Goal: Find specific page/section: Find specific page/section

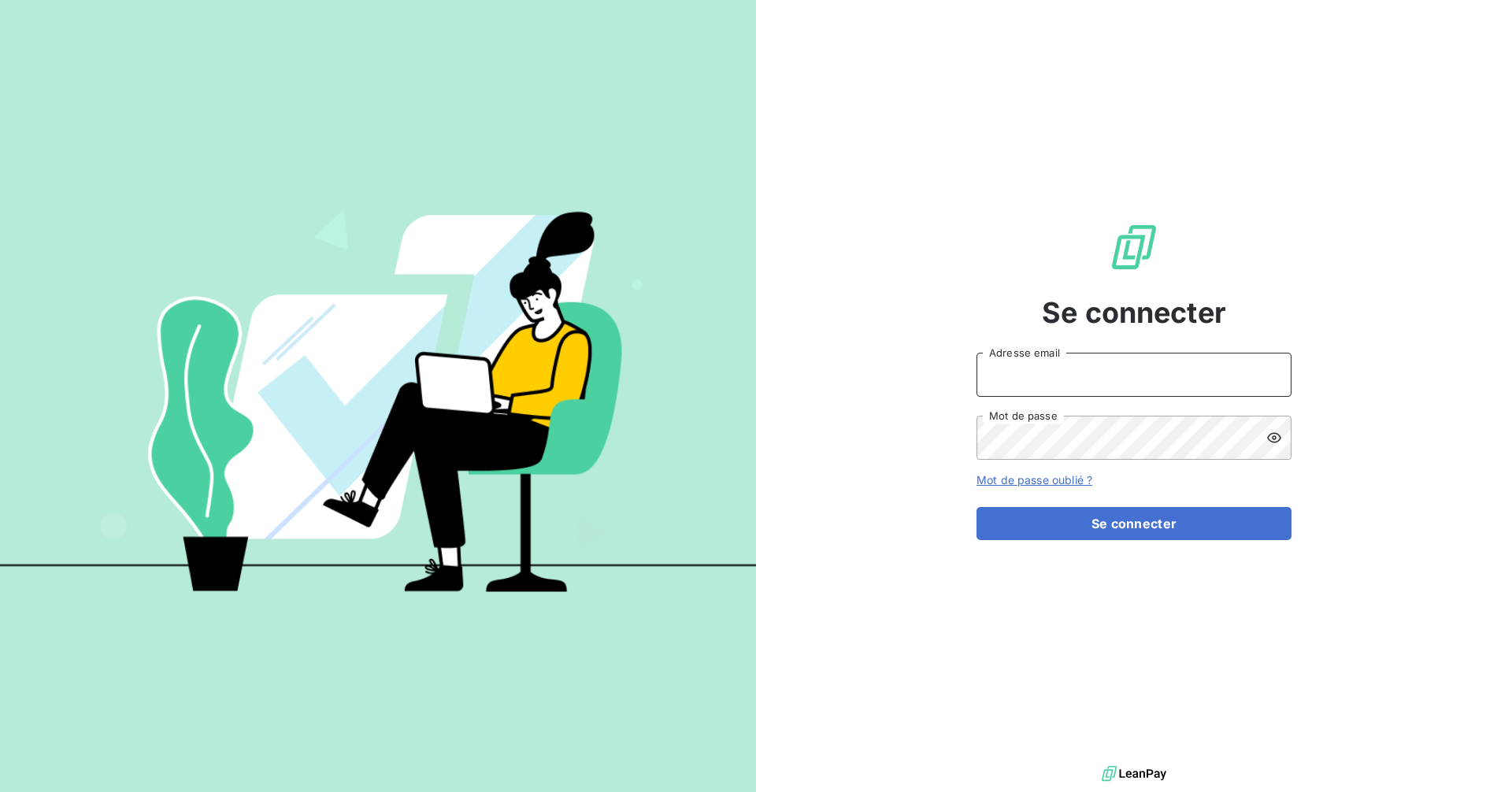
click at [1073, 364] on input "Adresse email" at bounding box center [1134, 375] width 315 height 44
click at [0, 791] on com-1password-button at bounding box center [0, 792] width 0 height 0
type input "[EMAIL_ADDRESS][DOMAIN_NAME]"
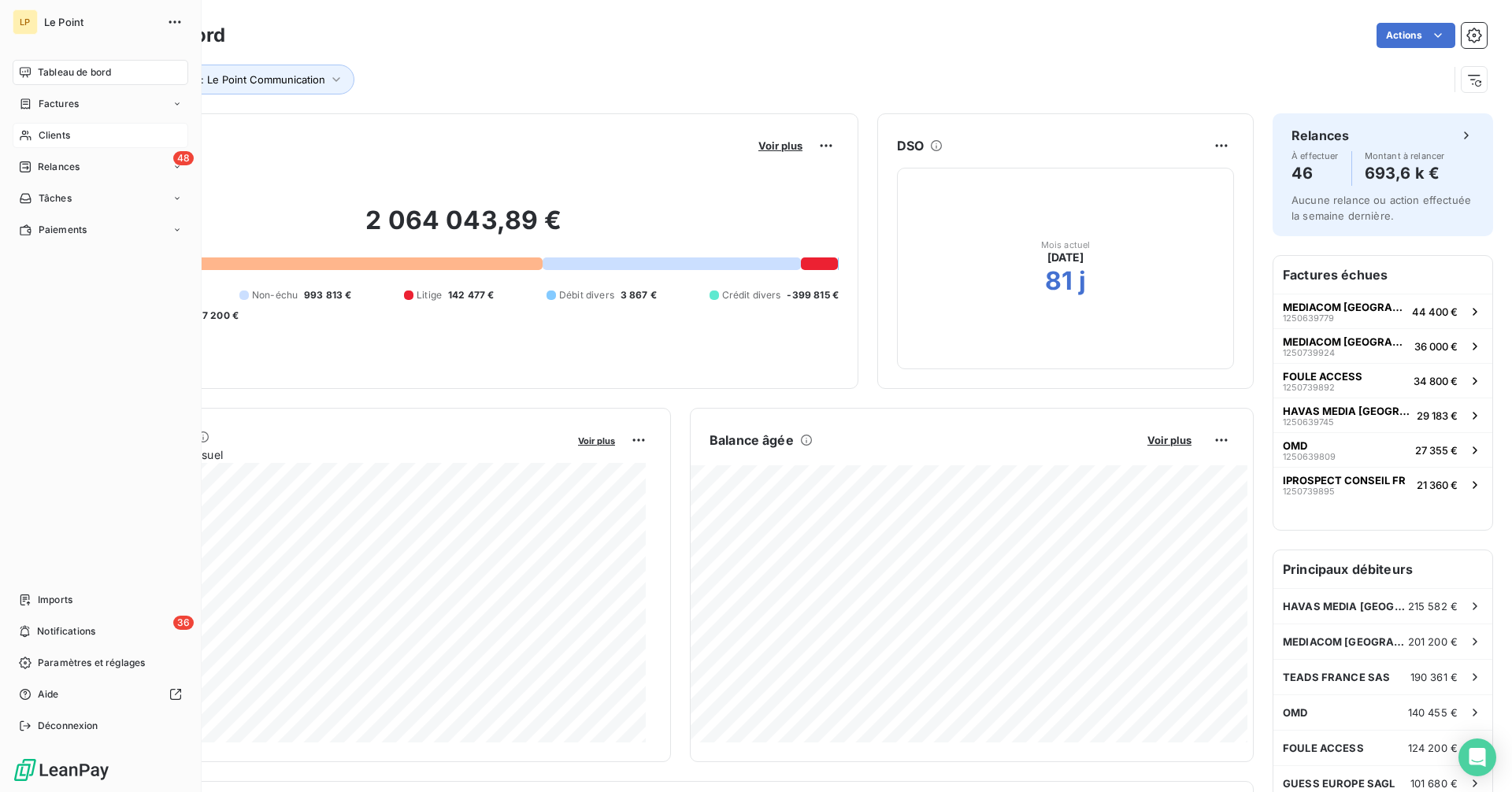
click at [43, 134] on span "Clients" at bounding box center [54, 134] width 32 height 14
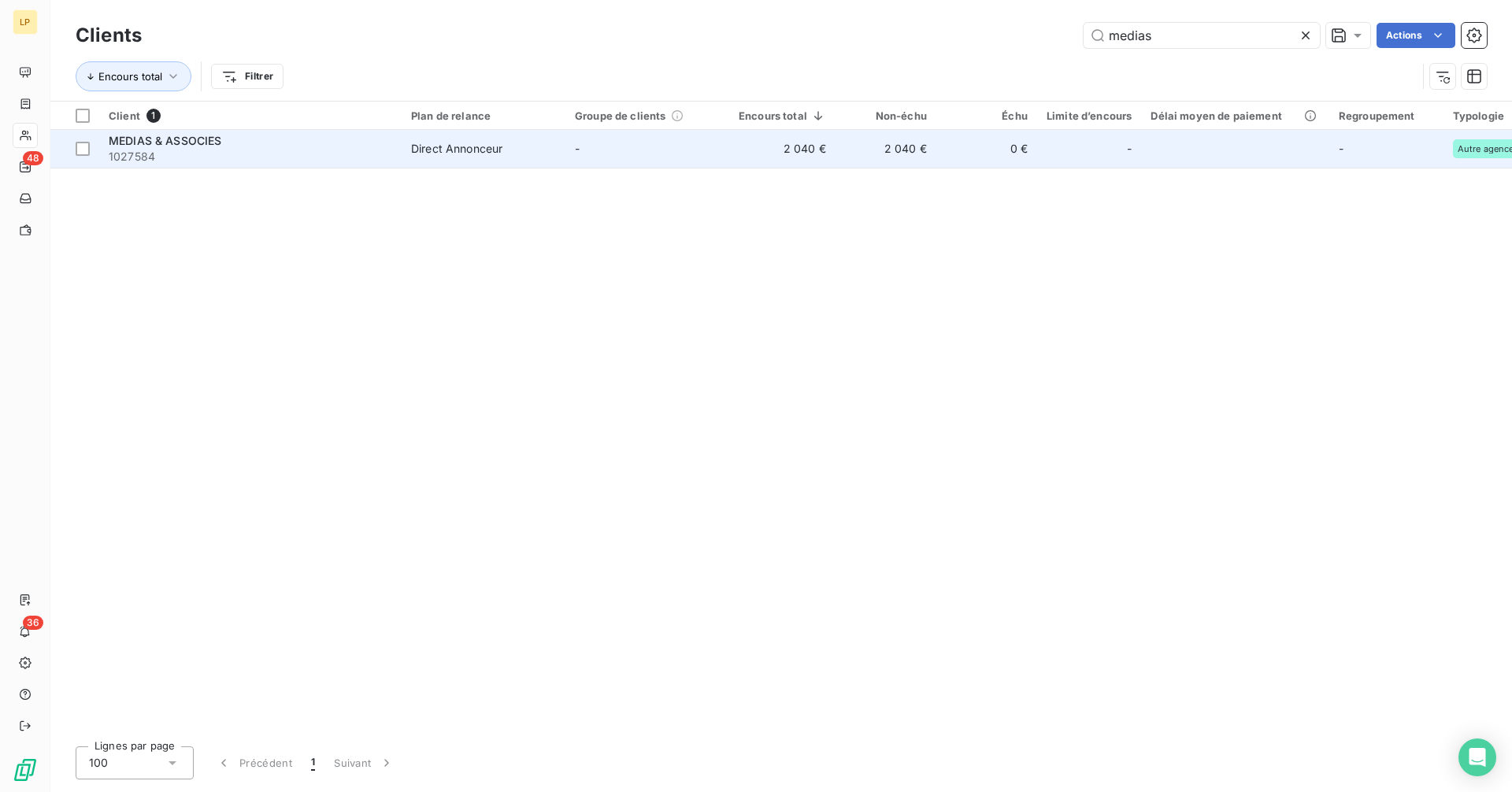
type input "medias"
click at [323, 144] on div "MEDIAS & ASSOCIES" at bounding box center [250, 140] width 283 height 16
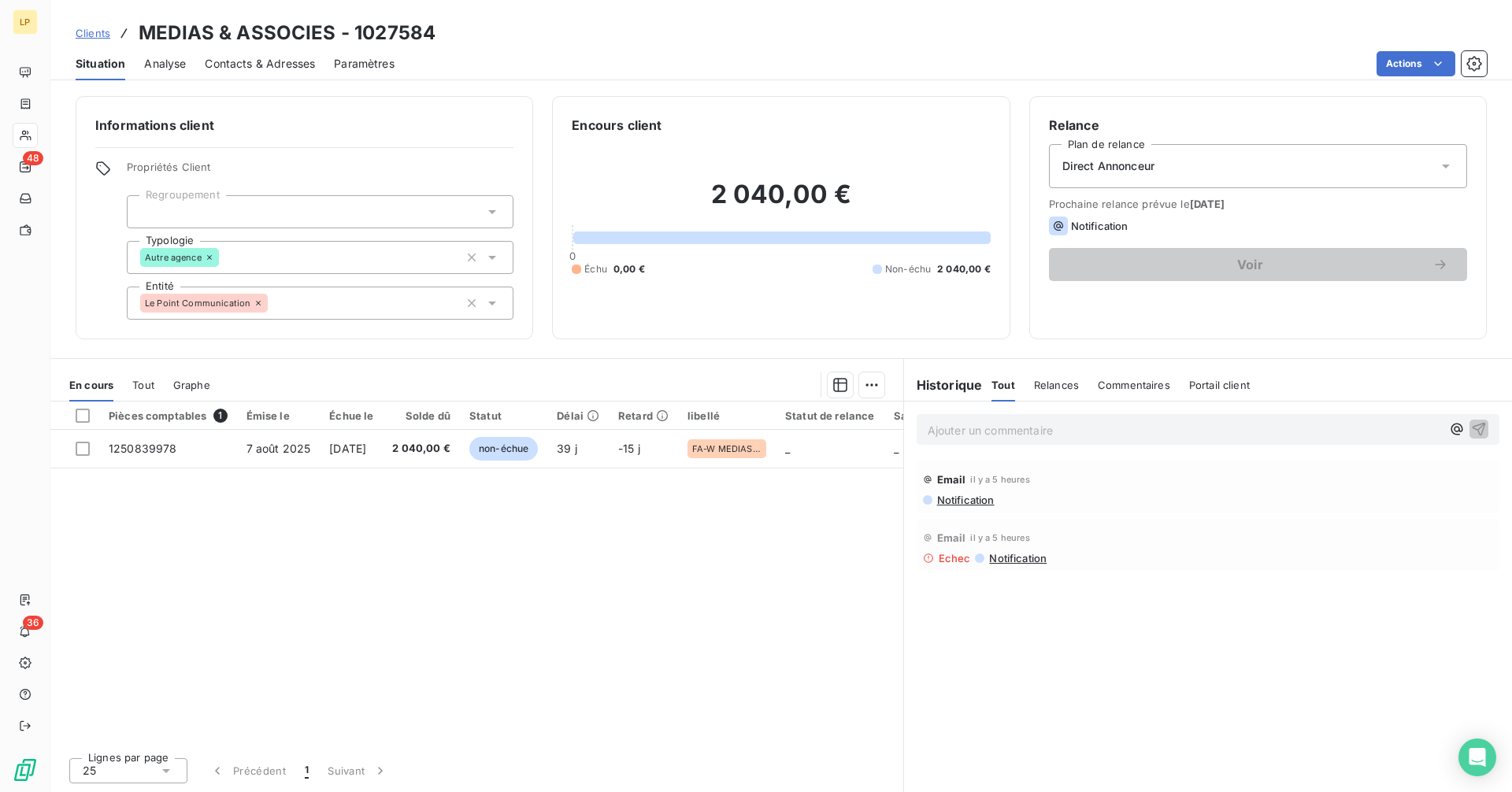
click at [970, 499] on span "Notification" at bounding box center [964, 500] width 59 height 12
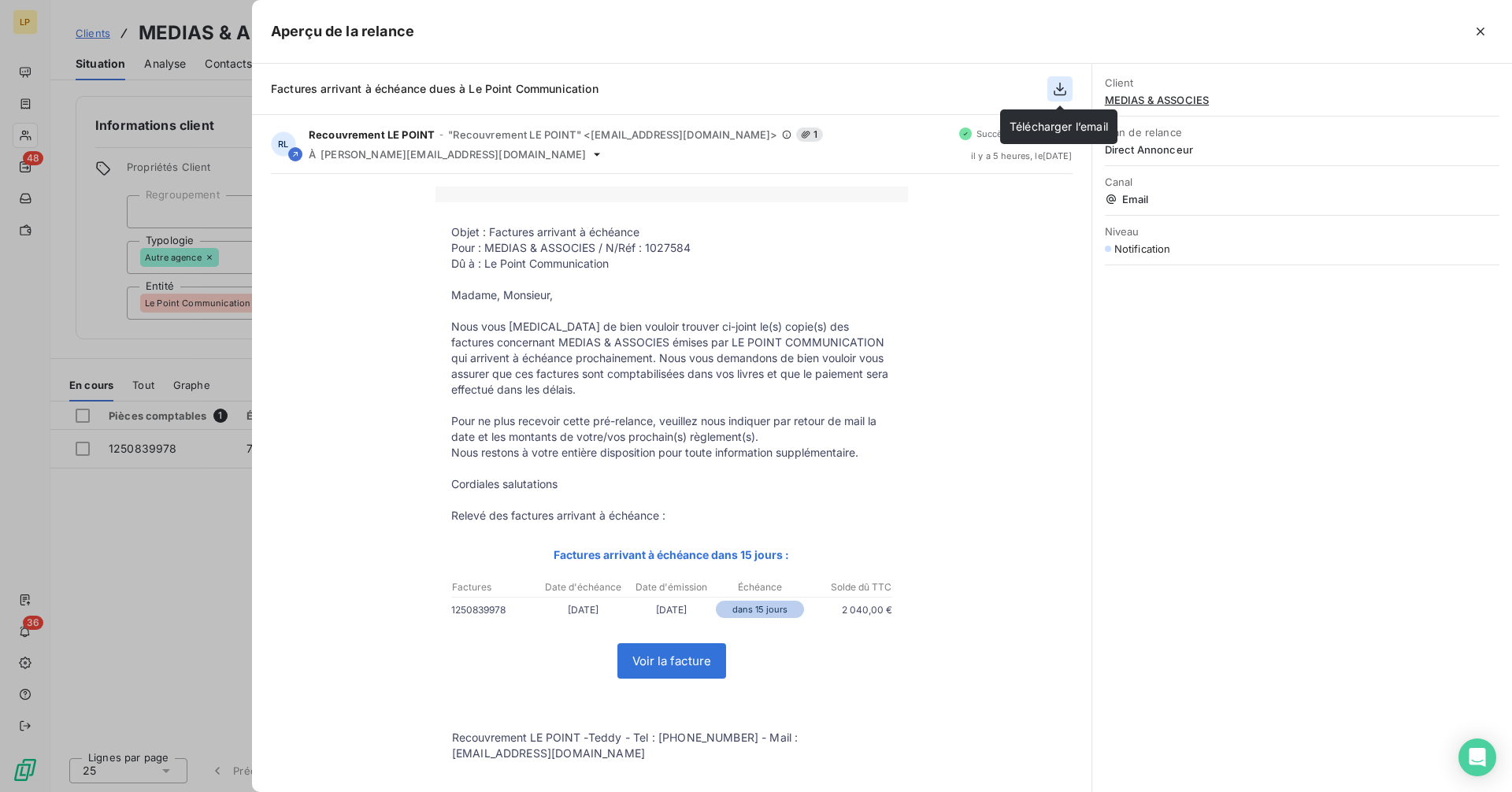
click at [1066, 95] on icon "button" at bounding box center [1060, 89] width 16 height 16
click at [1057, 88] on icon "button" at bounding box center [1060, 90] width 12 height 13
